Goal: Task Accomplishment & Management: Manage account settings

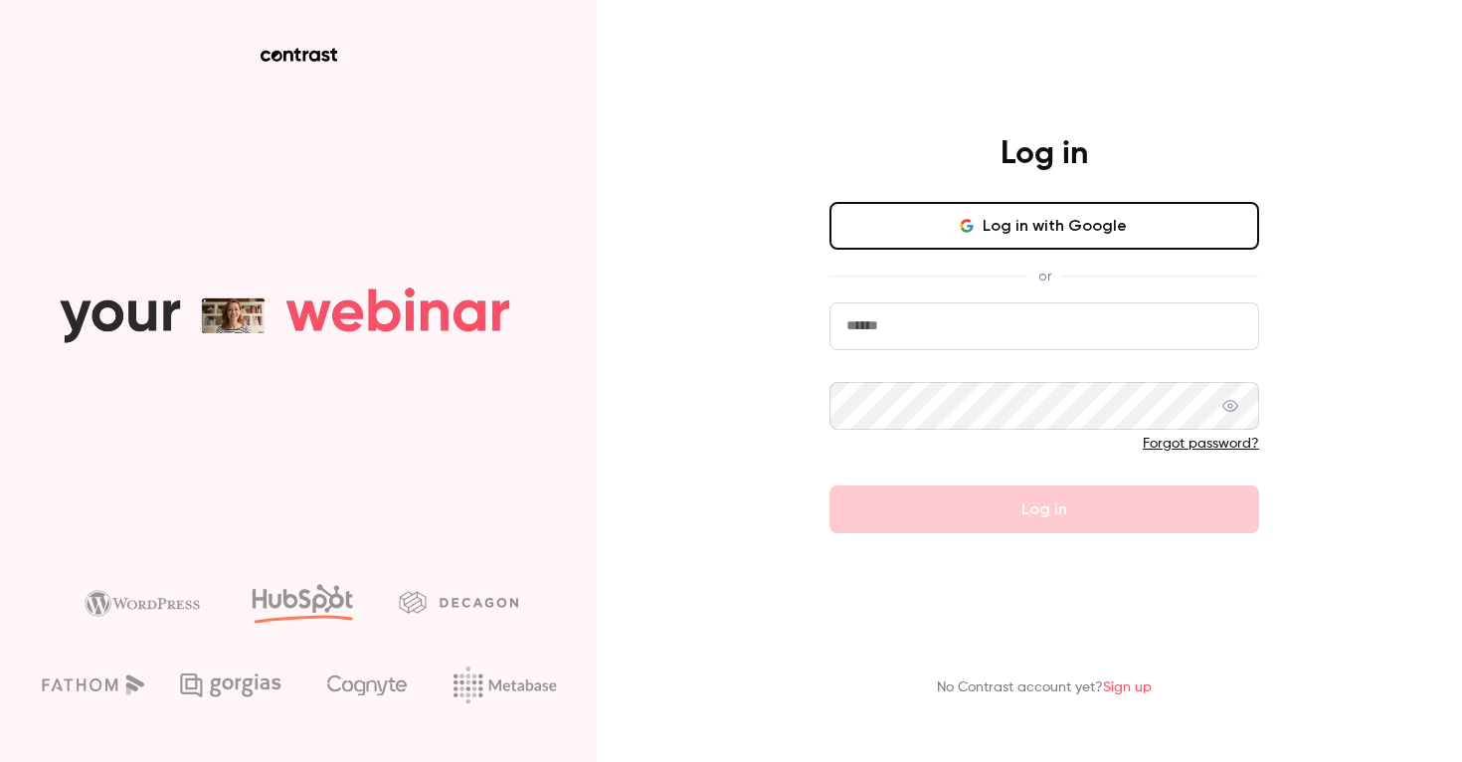
click at [1036, 339] on input "email" at bounding box center [1045, 326] width 430 height 48
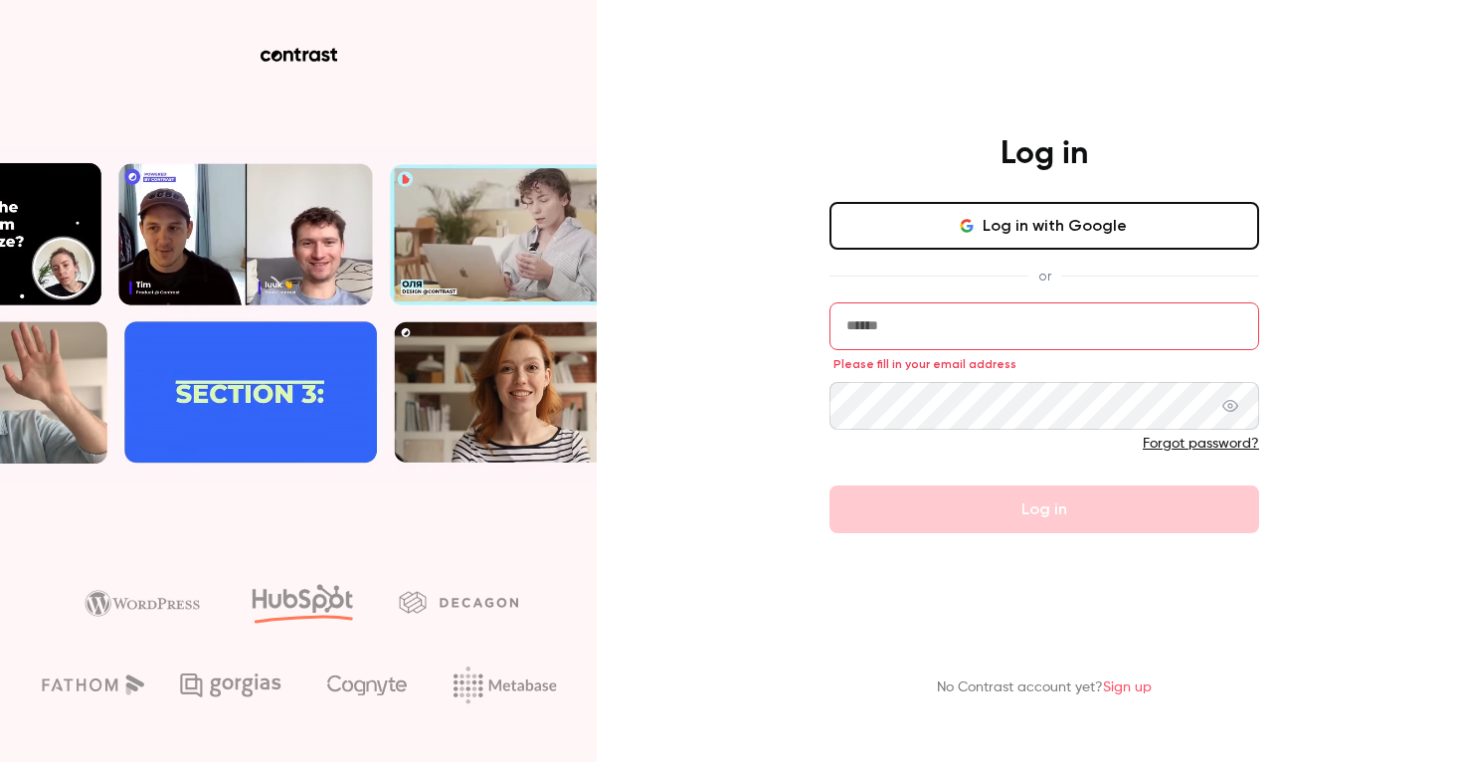
type input "**********"
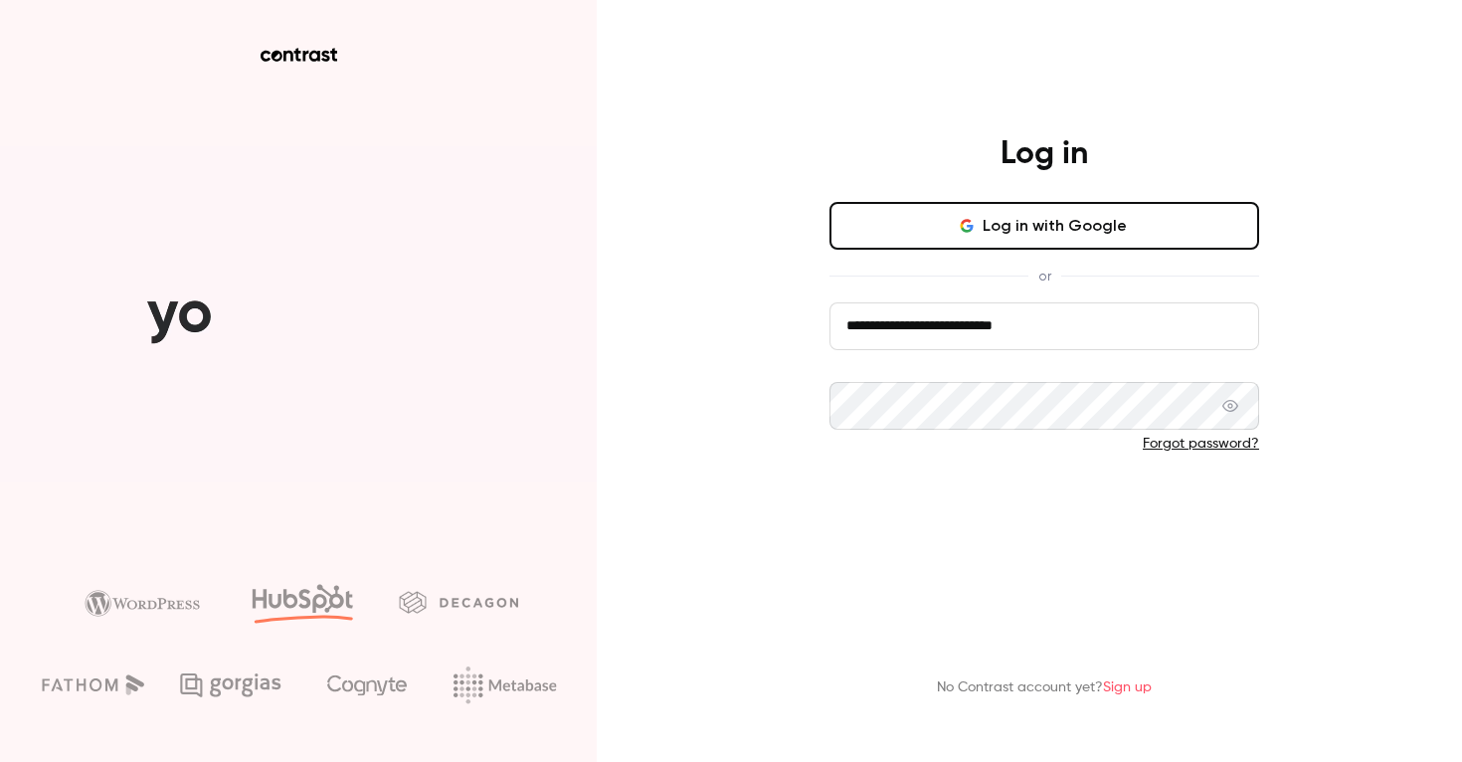
click at [955, 498] on button "Log in" at bounding box center [1045, 509] width 430 height 48
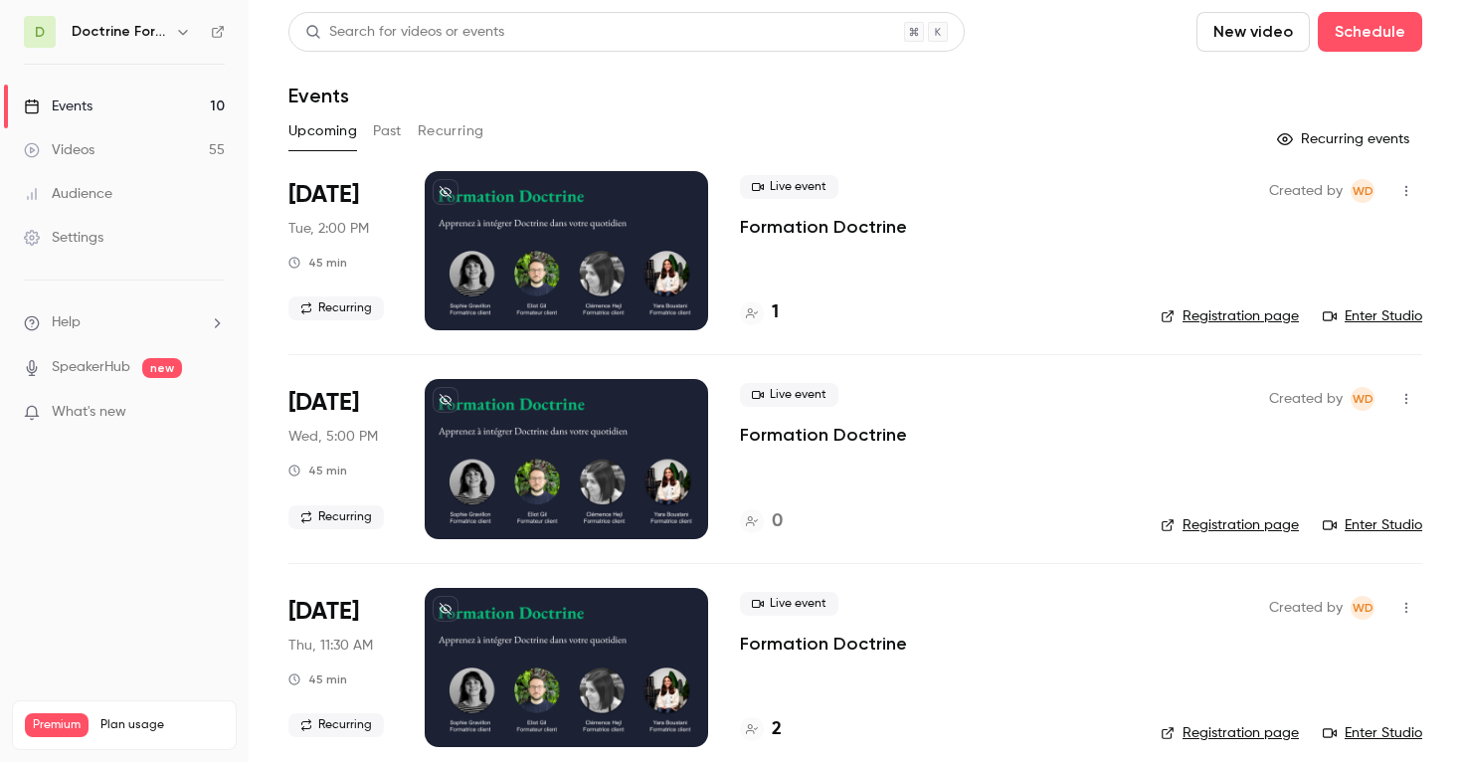
click at [447, 128] on button "Recurring" at bounding box center [451, 131] width 67 height 32
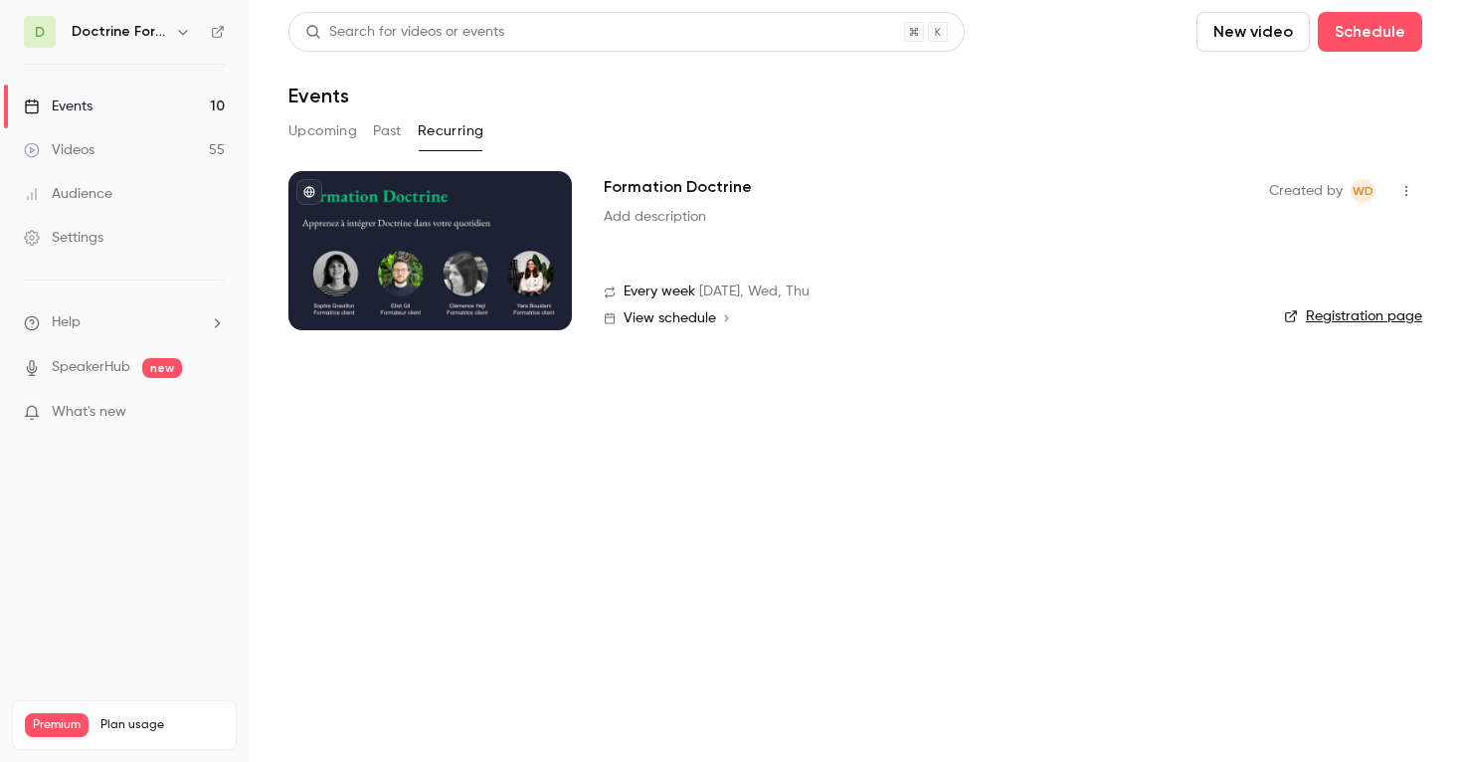
click at [1375, 313] on link "Registration page" at bounding box center [1353, 316] width 138 height 20
click at [337, 144] on button "Upcoming" at bounding box center [322, 131] width 69 height 32
